Goal: Information Seeking & Learning: Check status

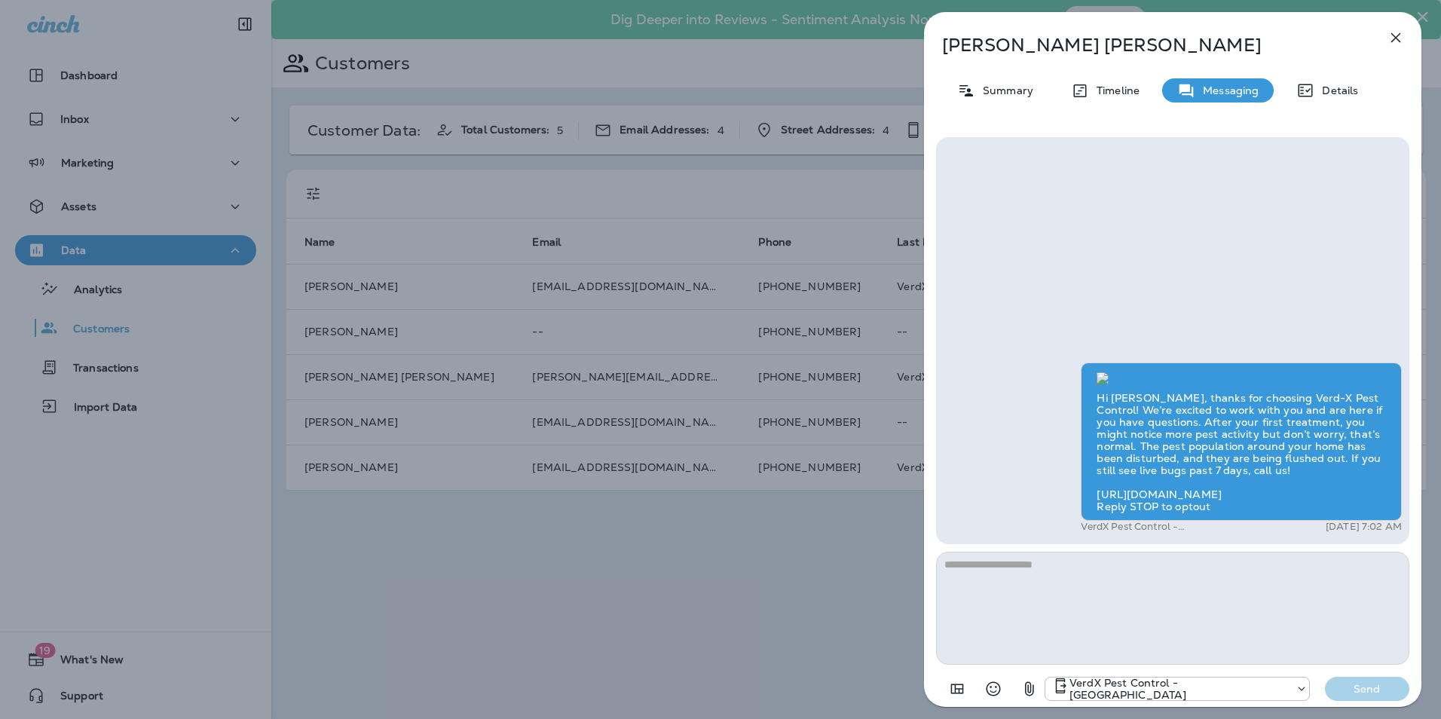
click at [1393, 38] on icon "button" at bounding box center [1396, 38] width 18 height 18
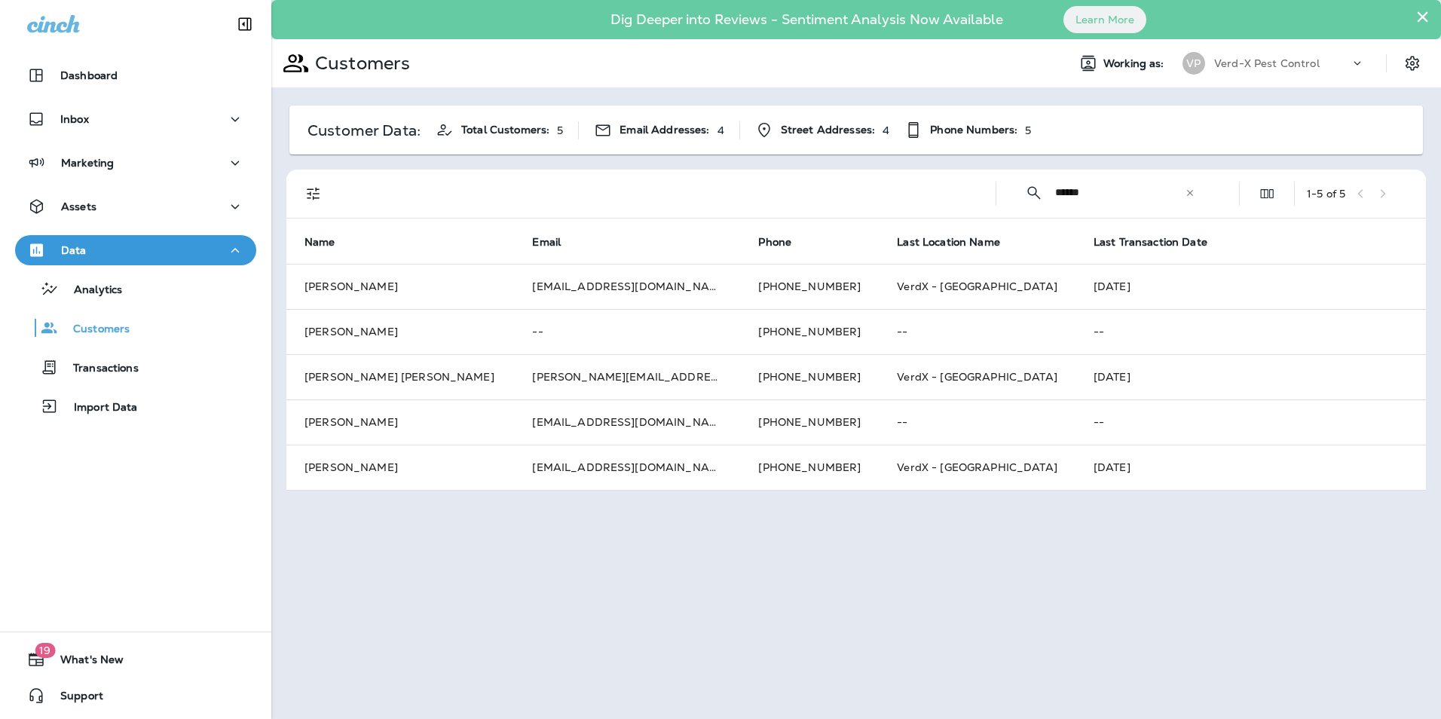
click at [1183, 194] on input "******" at bounding box center [1120, 193] width 130 height 40
drag, startPoint x: 1100, startPoint y: 194, endPoint x: 968, endPoint y: 202, distance: 132.9
click at [969, 202] on div "​ ****** ​ ​ 1 - 5 of 5" at bounding box center [858, 194] width 1121 height 48
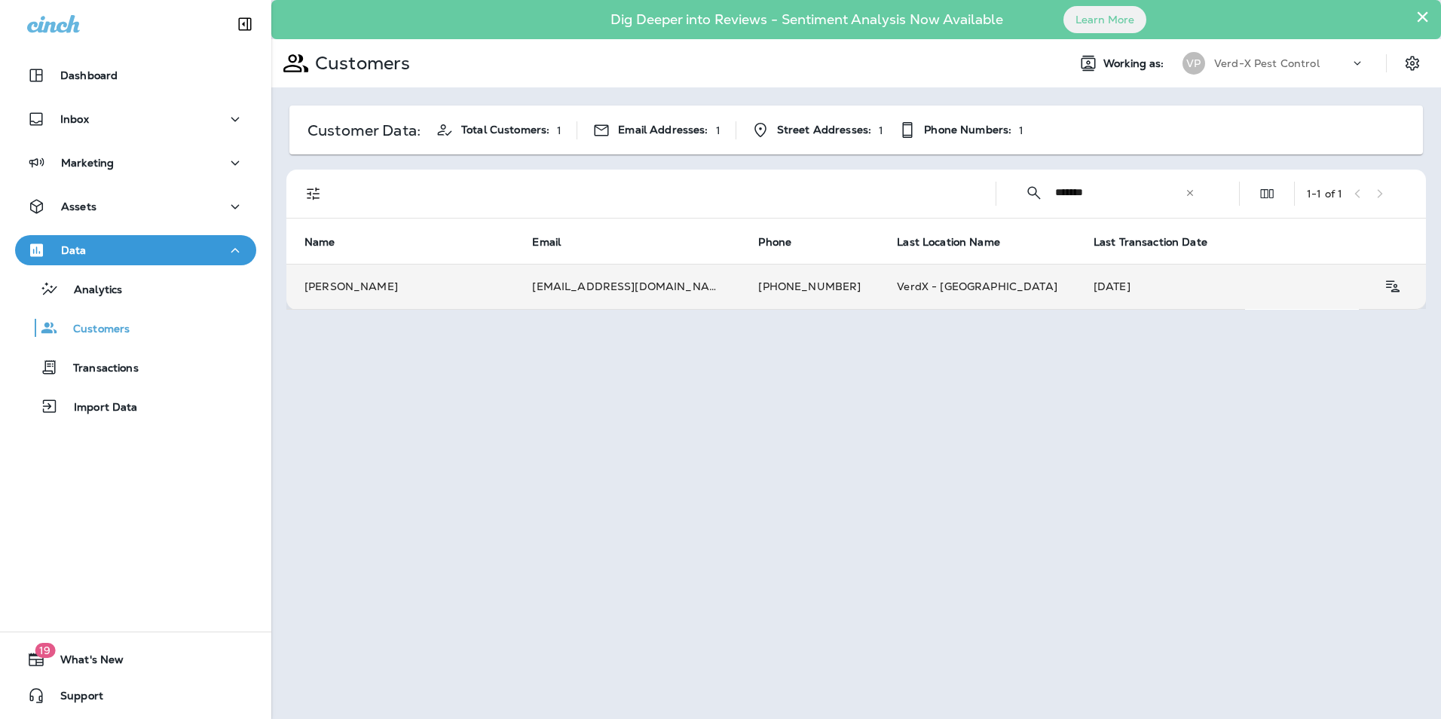
type input "*******"
click at [613, 286] on td "[EMAIL_ADDRESS][DOMAIN_NAME]" at bounding box center [627, 286] width 226 height 45
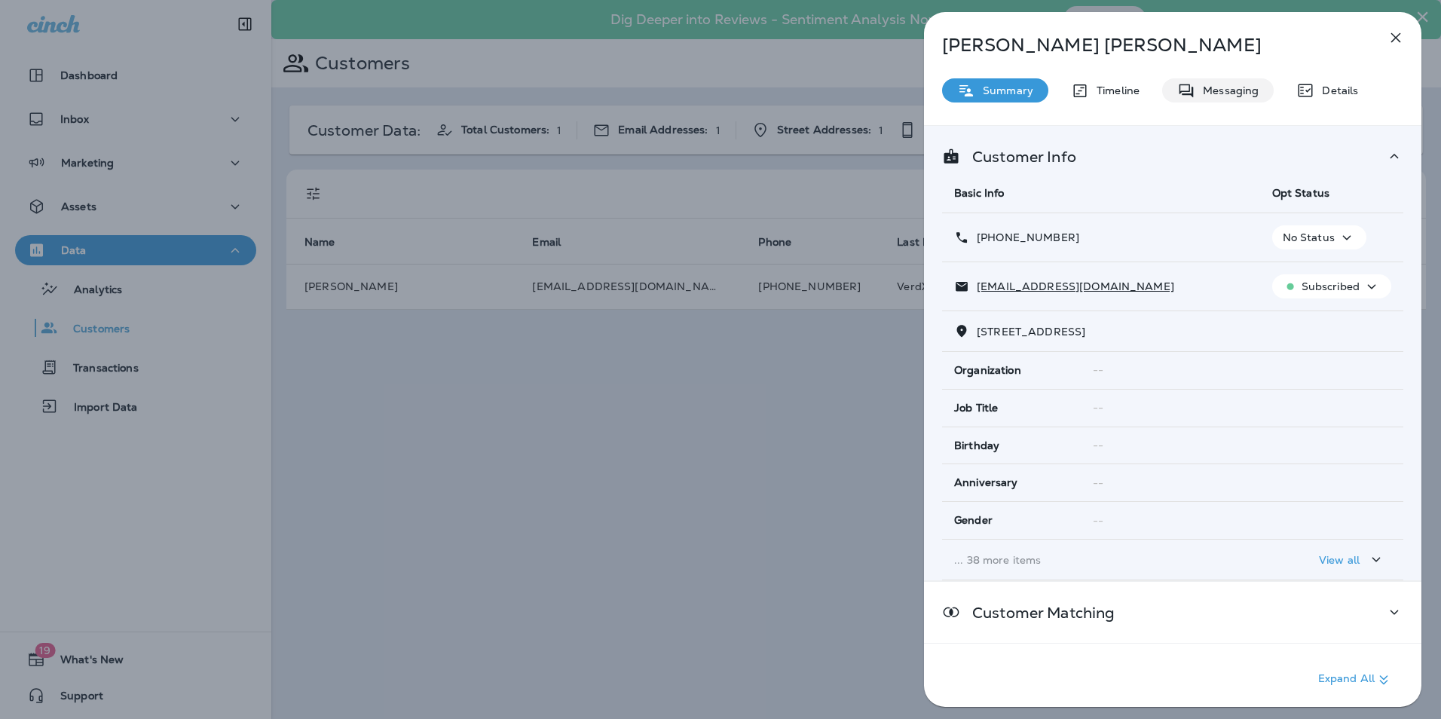
click at [1214, 90] on p "Messaging" at bounding box center [1226, 90] width 63 height 12
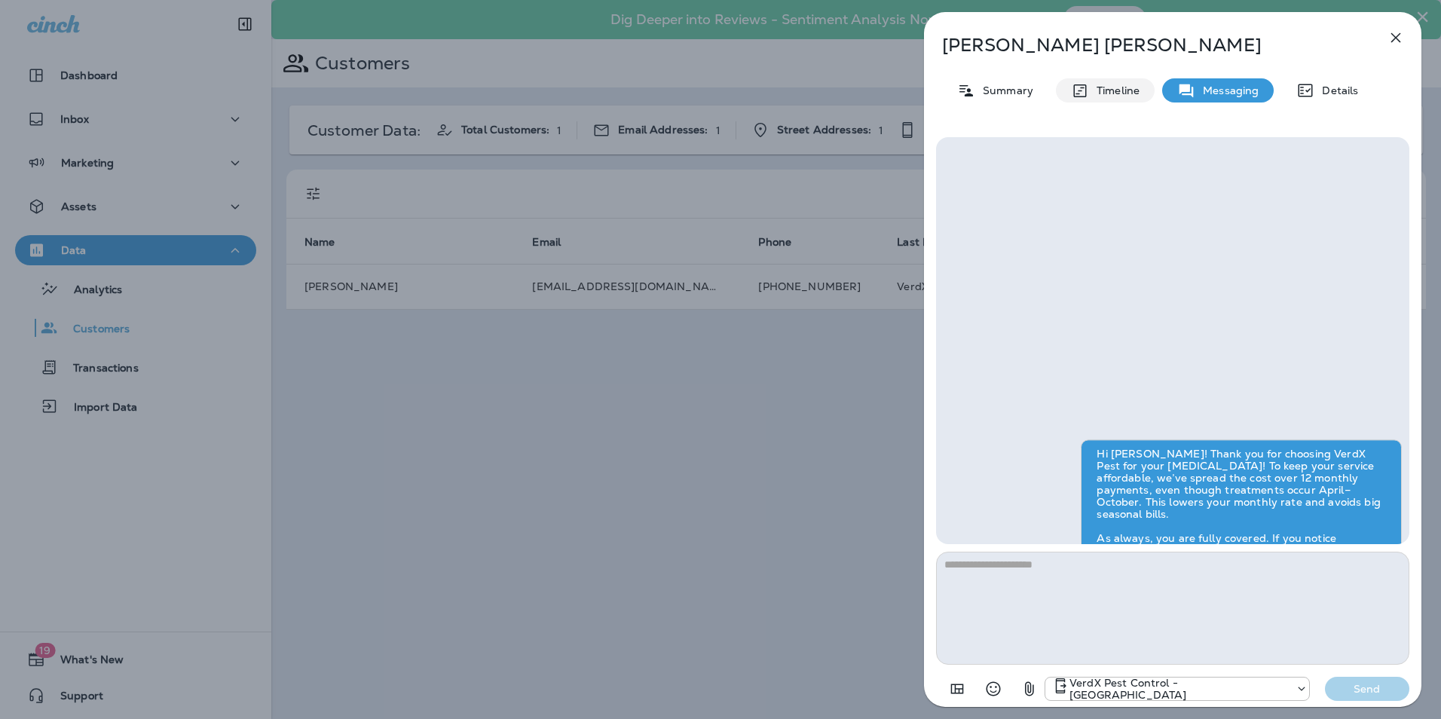
click at [1124, 90] on p "Timeline" at bounding box center [1114, 90] width 50 height 12
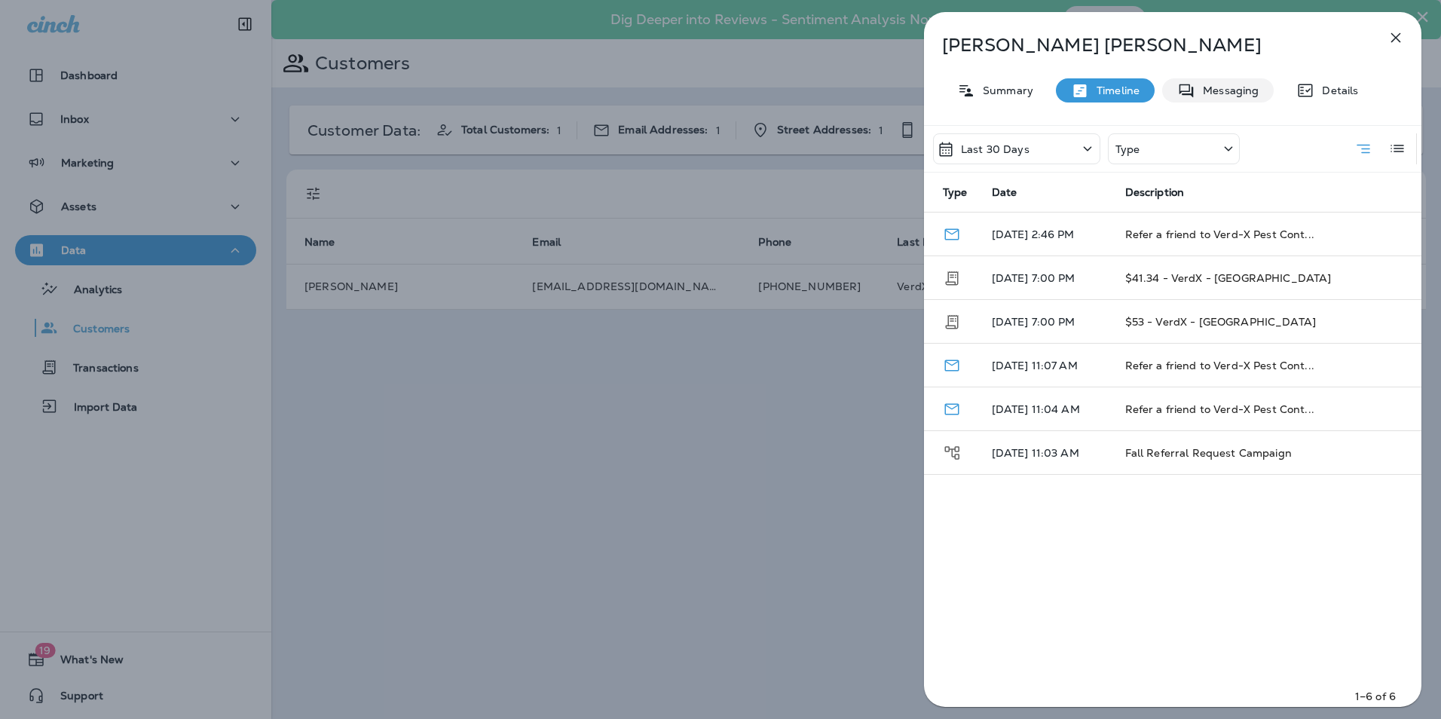
click at [1234, 87] on p "Messaging" at bounding box center [1226, 90] width 63 height 12
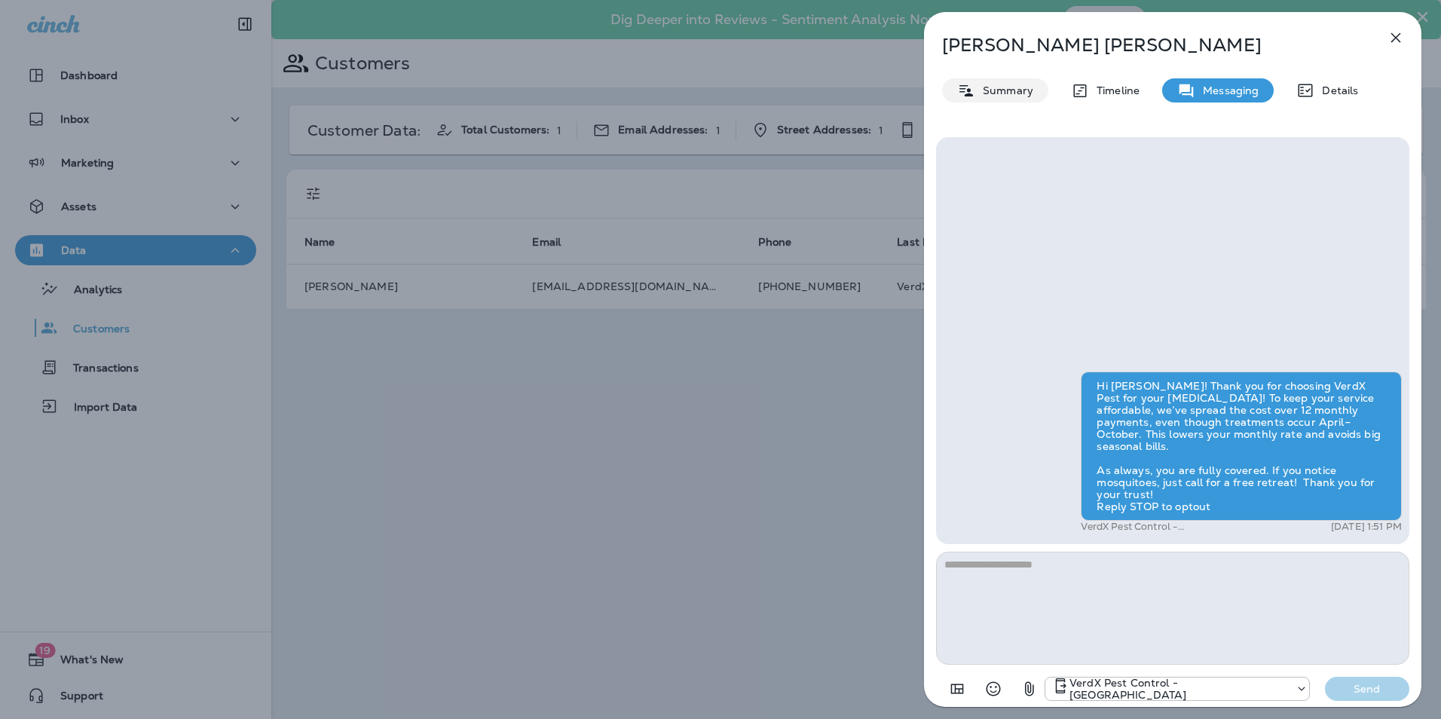
click at [1014, 86] on p "Summary" at bounding box center [1004, 90] width 58 height 12
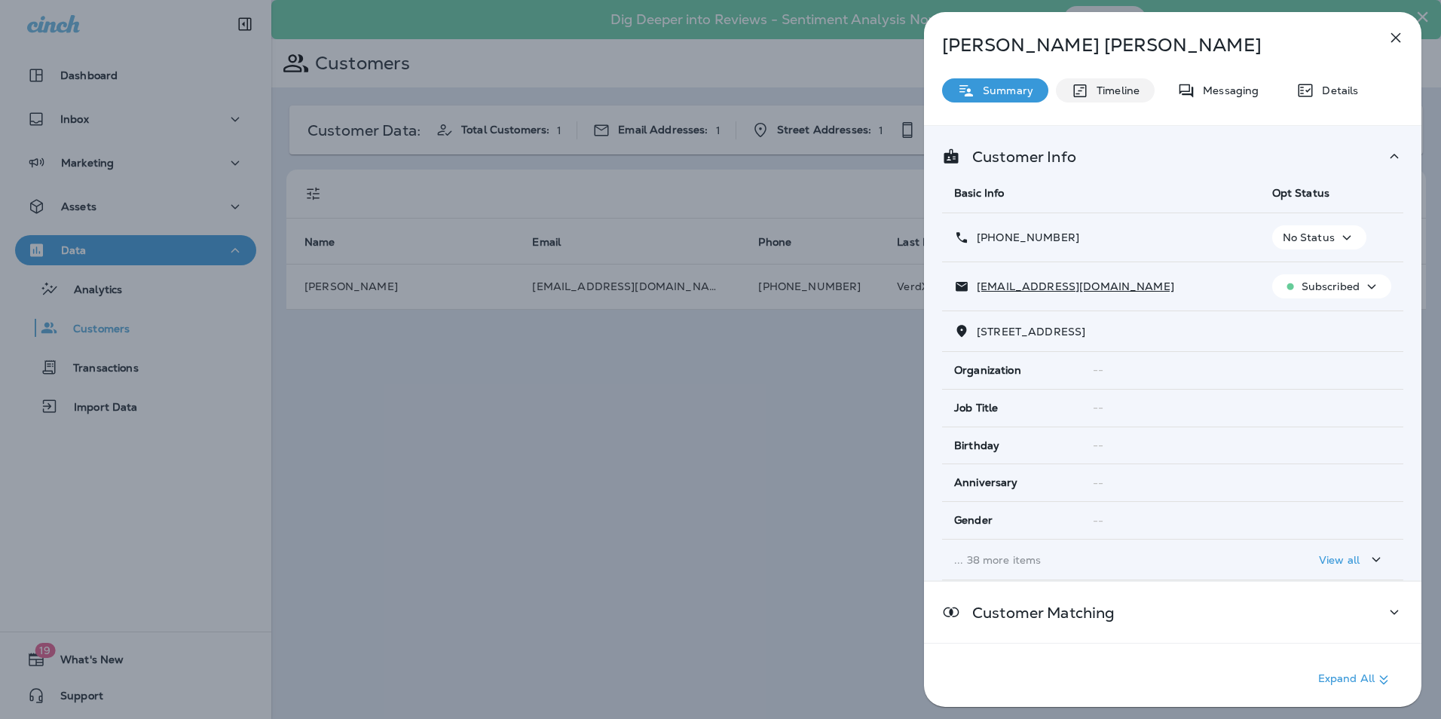
click at [1121, 93] on p "Timeline" at bounding box center [1114, 90] width 50 height 12
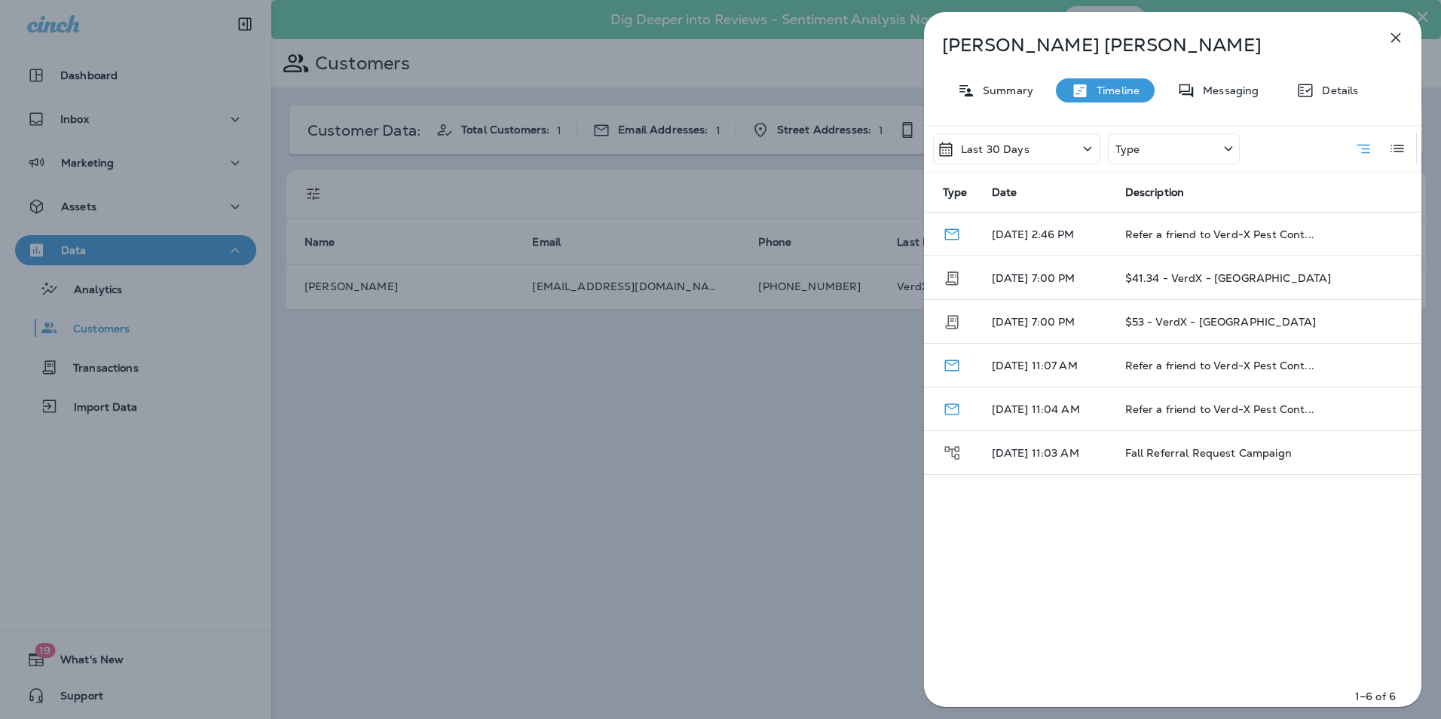
click at [1163, 143] on div "Type" at bounding box center [1174, 148] width 132 height 31
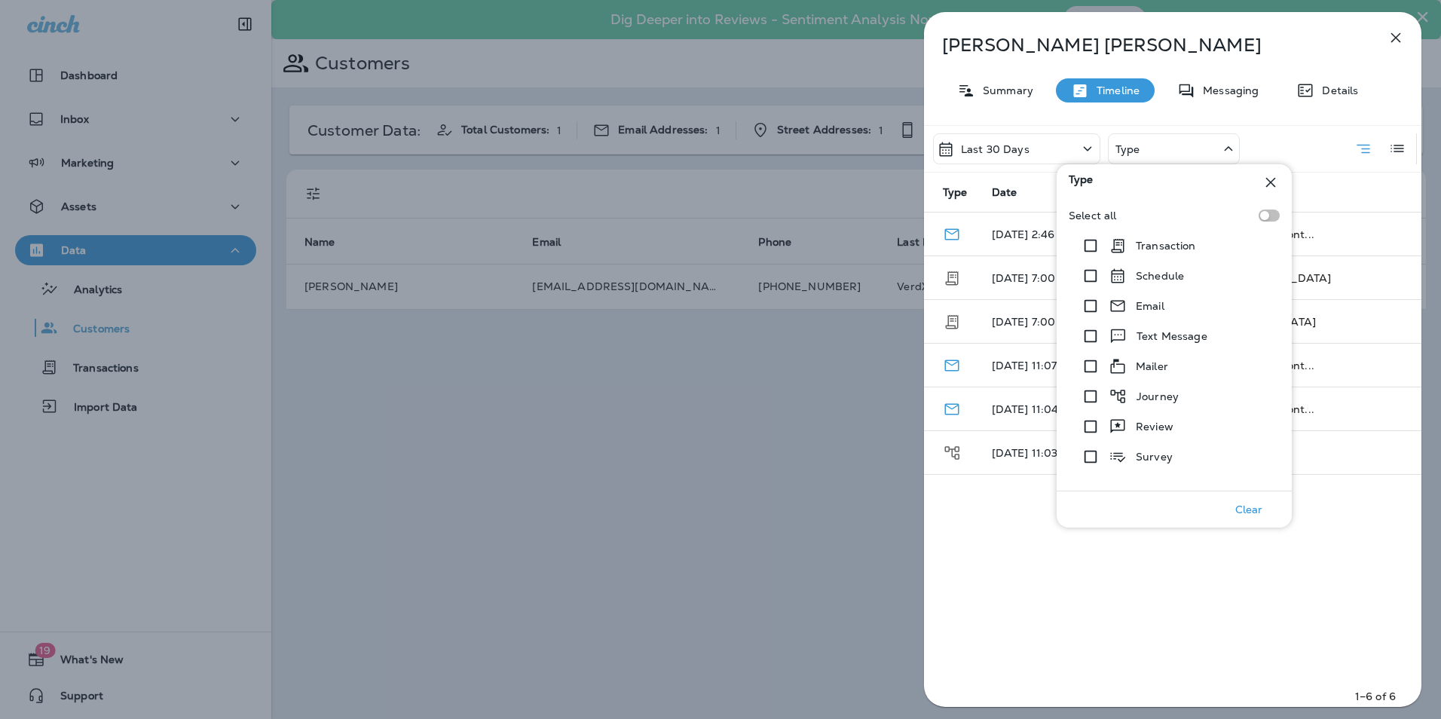
click at [1012, 155] on p "Last 30 Days" at bounding box center [995, 149] width 69 height 12
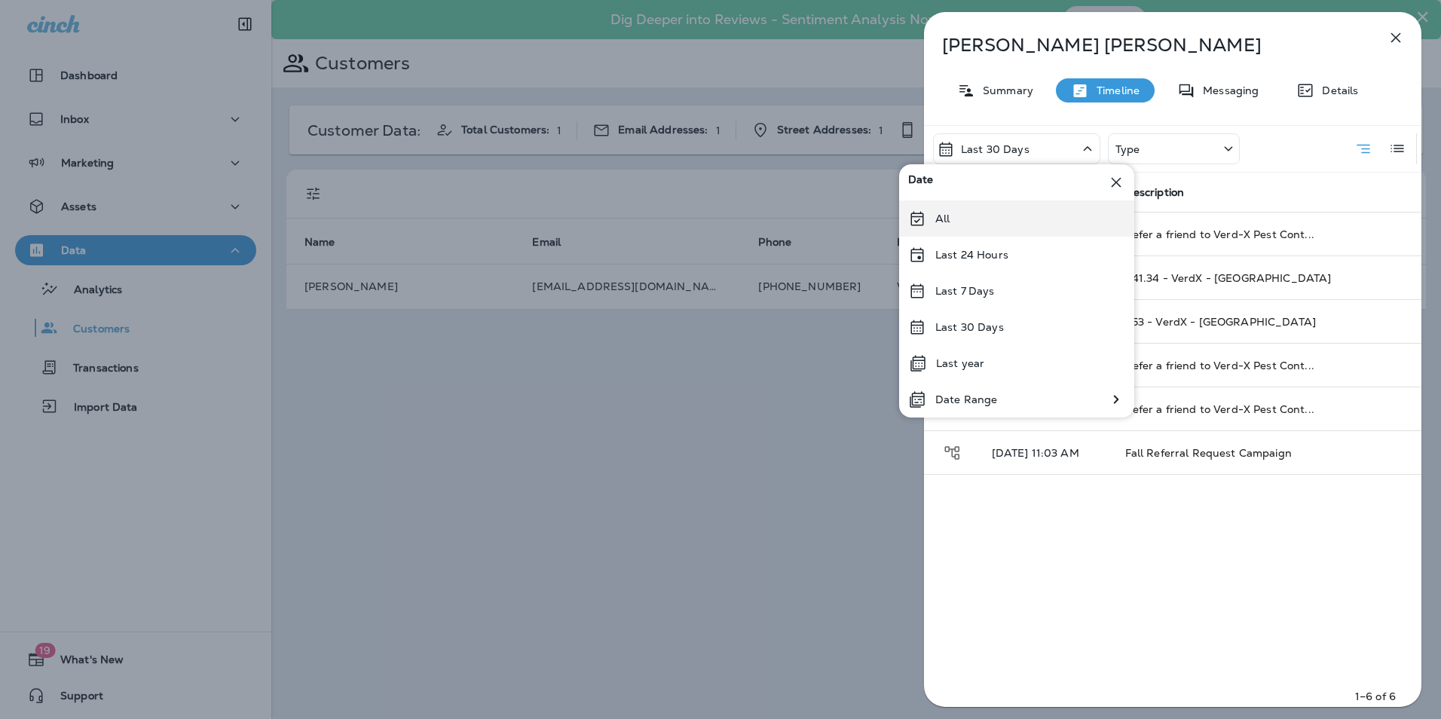
click at [978, 210] on div "All" at bounding box center [1016, 218] width 235 height 36
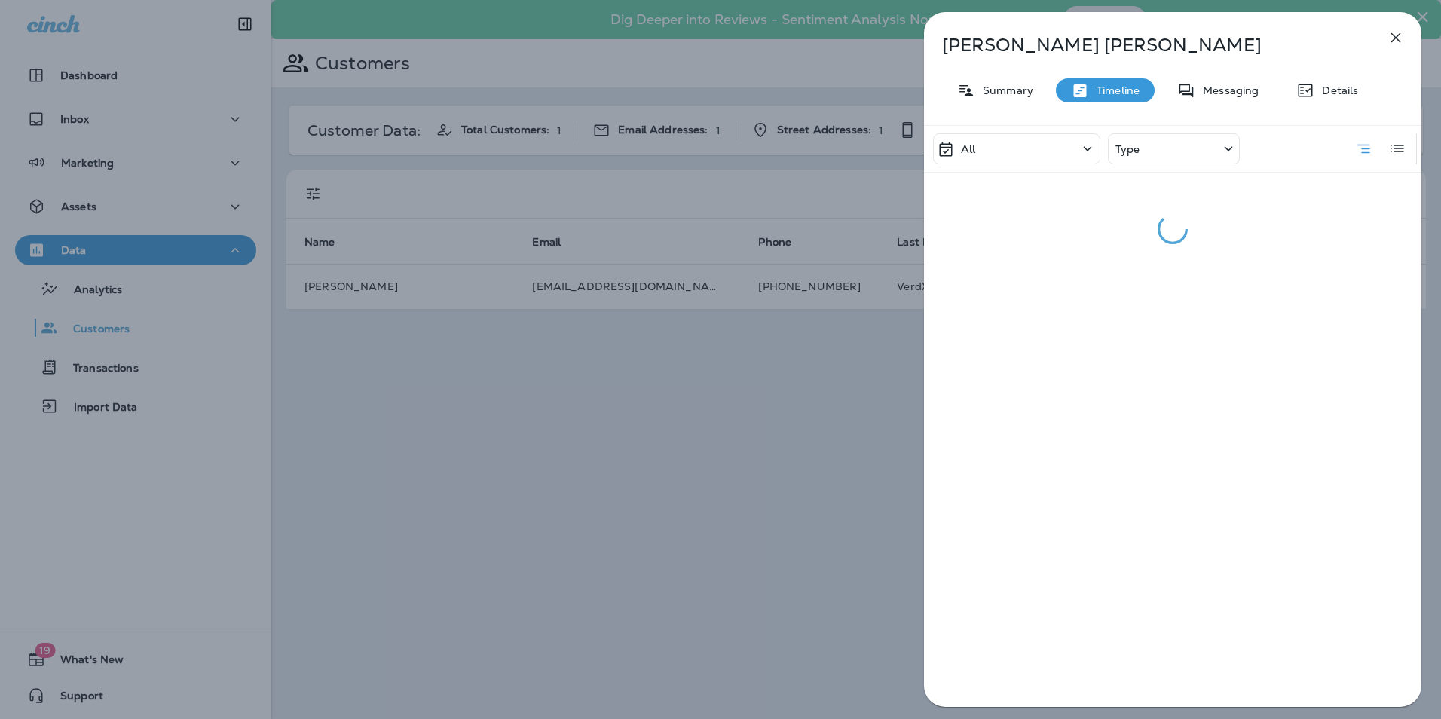
click at [1183, 155] on div "Type" at bounding box center [1174, 148] width 132 height 31
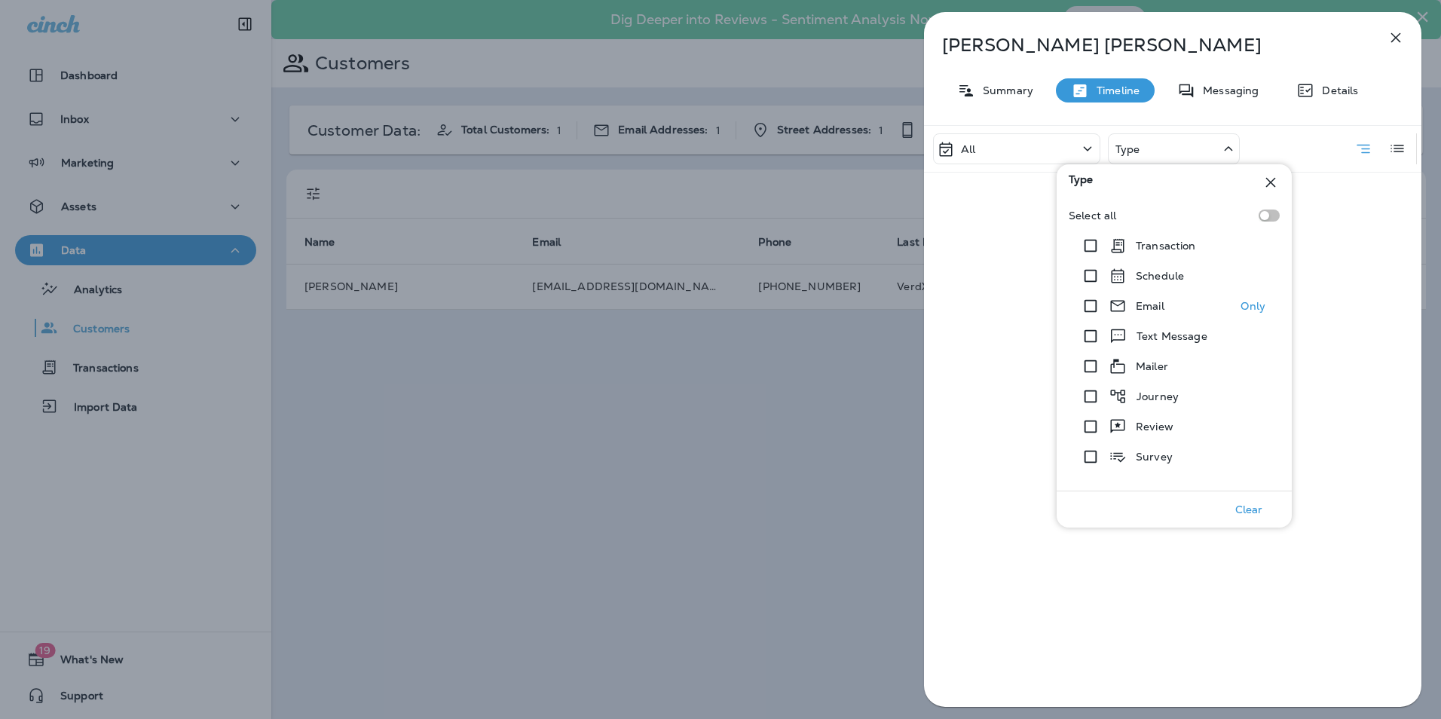
click at [1161, 307] on p "Email" at bounding box center [1150, 306] width 29 height 12
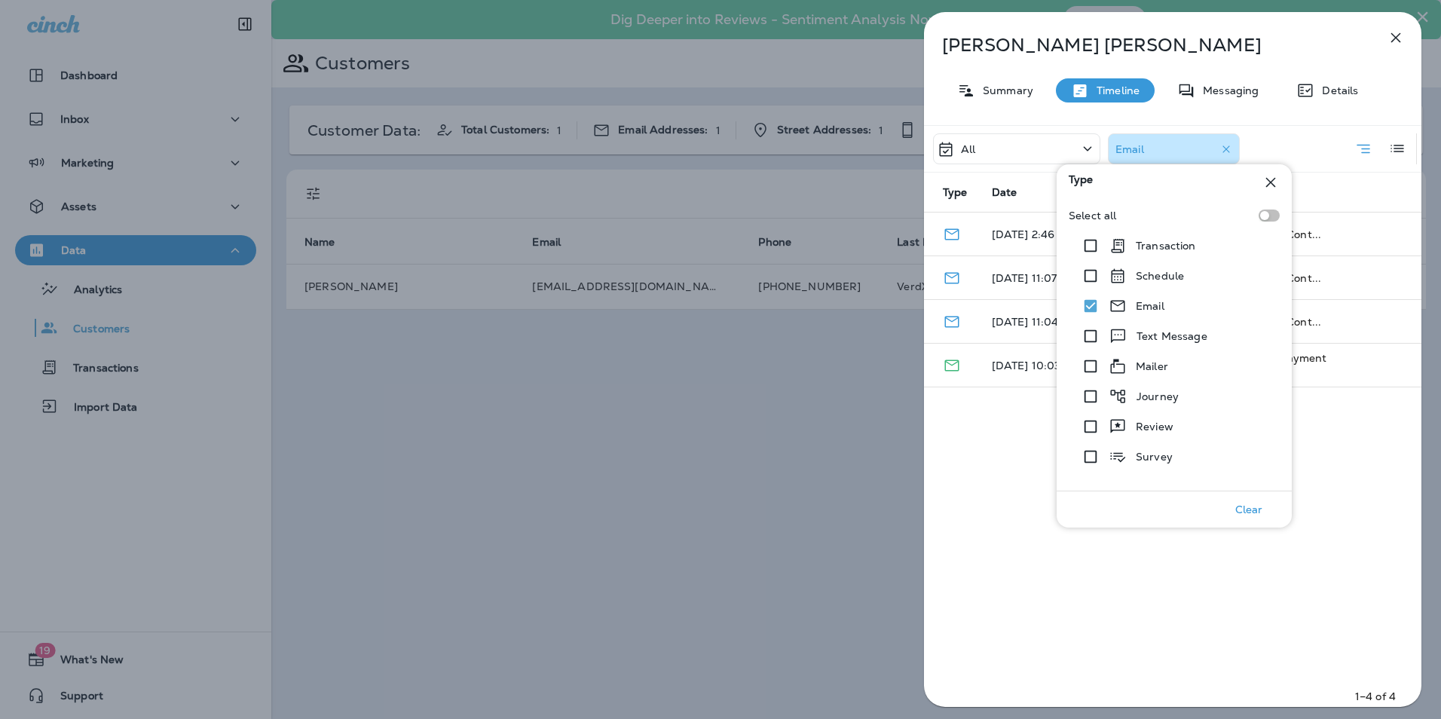
click at [1035, 613] on div "All Email Type Date Description [DATE] 2:46 PM Refer a friend to Verd-X Pest Co…" at bounding box center [1172, 420] width 497 height 591
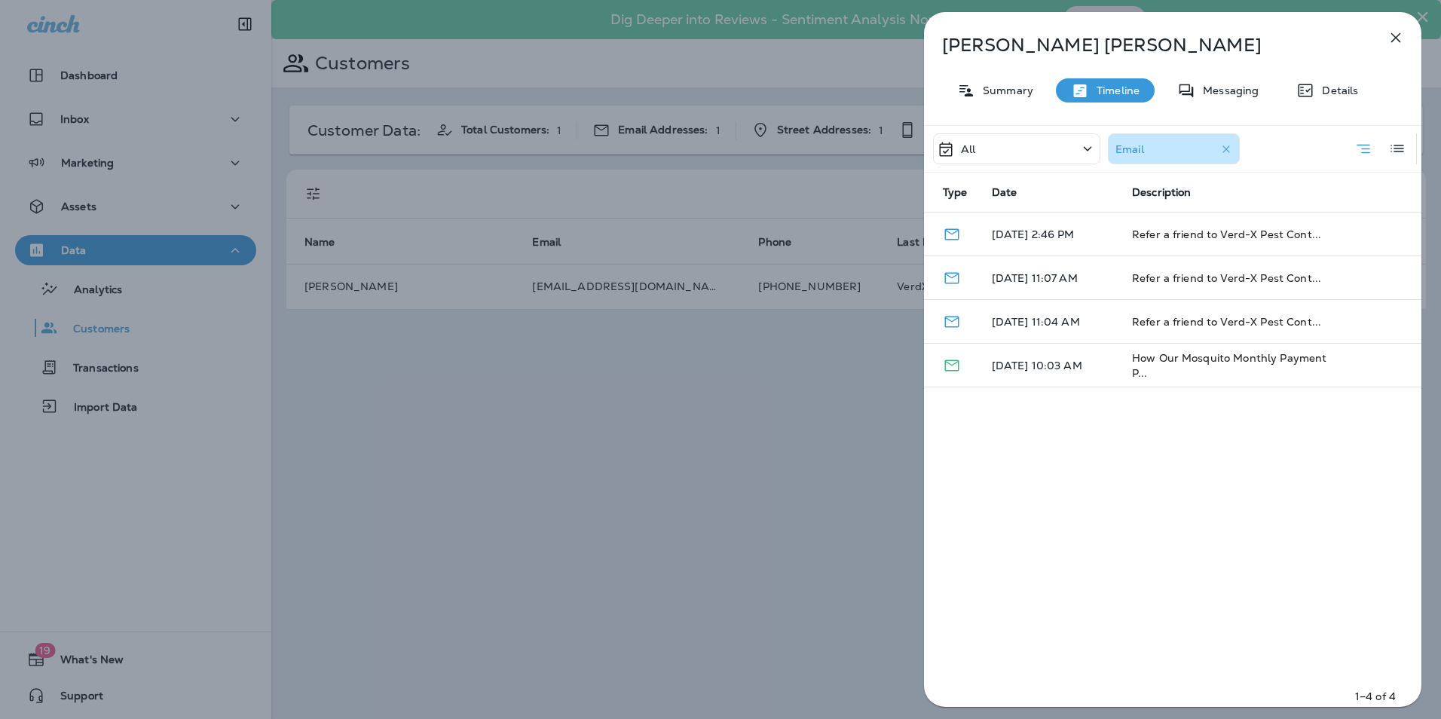
click at [686, 567] on div "[PERSON_NAME] Summary Timeline Messaging Details All Email Type Date Descriptio…" at bounding box center [720, 359] width 1441 height 719
